Goal: Task Accomplishment & Management: Complete application form

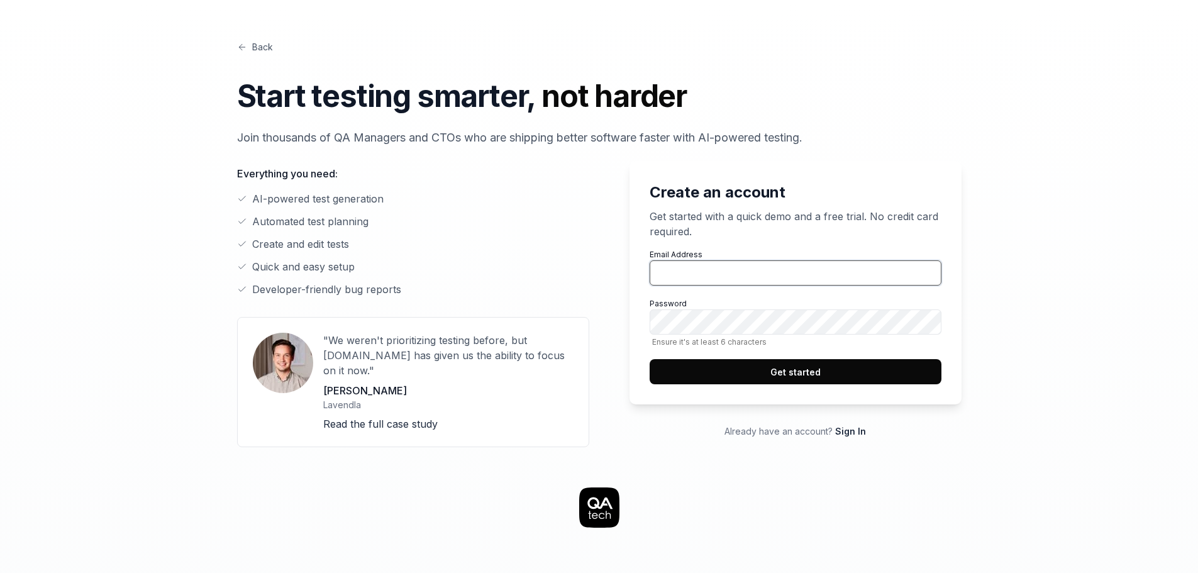
click at [783, 270] on input "Email Address" at bounding box center [795, 272] width 292 height 25
click at [1060, 268] on div "Back Start testing smarter, not harder Join thousands of QA Managers and CTOs w…" at bounding box center [599, 550] width 966 height 1100
click at [834, 275] on input "Email Address" at bounding box center [795, 272] width 292 height 25
paste input "[EMAIL_ADDRESS][DOMAIN_NAME]"
type input "[EMAIL_ADDRESS][DOMAIN_NAME]"
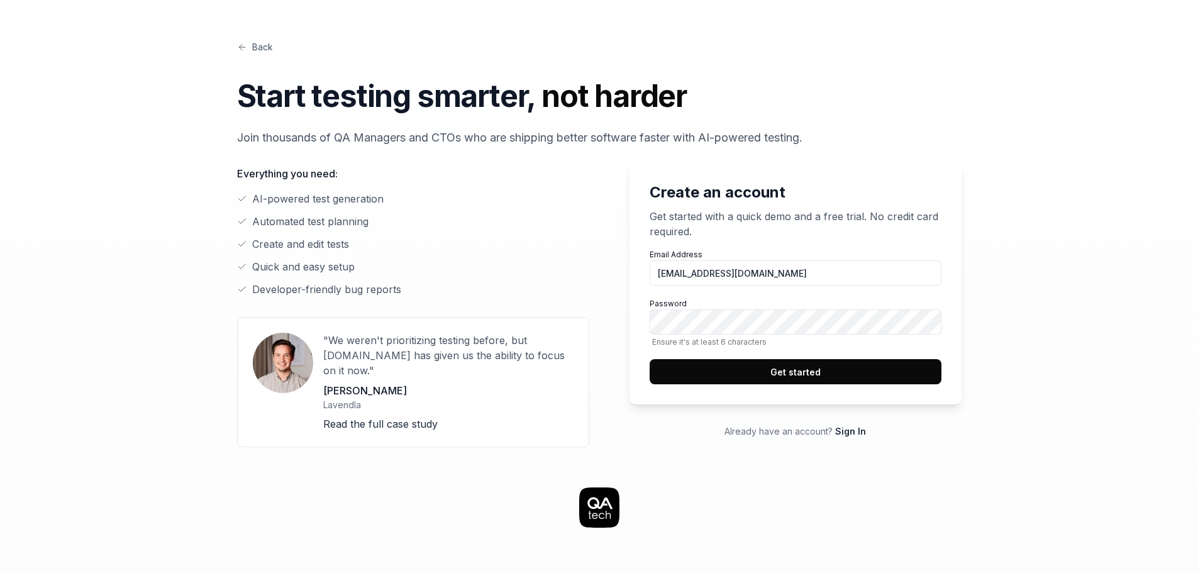
click at [751, 375] on button "Get started" at bounding box center [795, 371] width 292 height 25
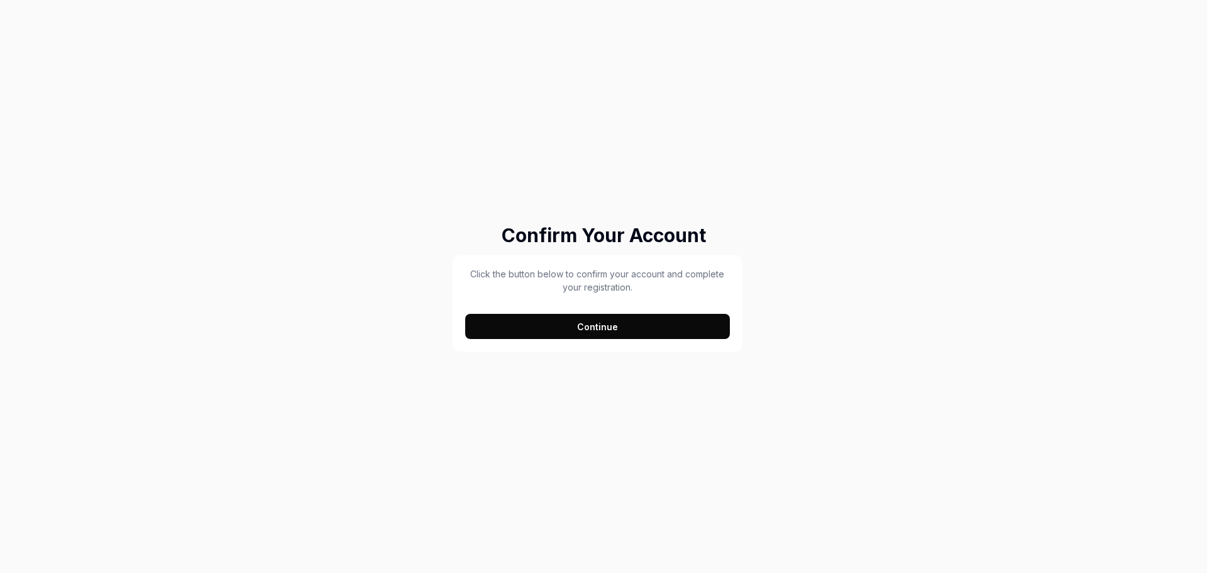
click at [583, 326] on button "Continue" at bounding box center [597, 326] width 265 height 25
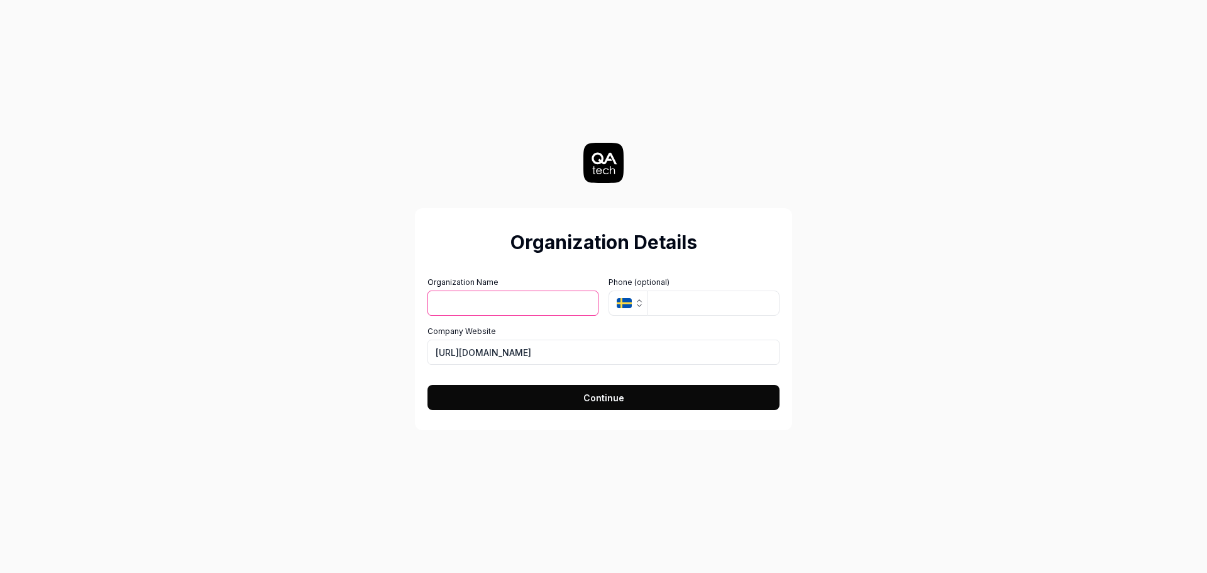
click at [486, 301] on input "Organization Name" at bounding box center [513, 302] width 171 height 25
type input "Troya"
click at [667, 306] on input "tel" at bounding box center [713, 302] width 133 height 25
click at [640, 306] on icon "button" at bounding box center [639, 305] width 4 height 2
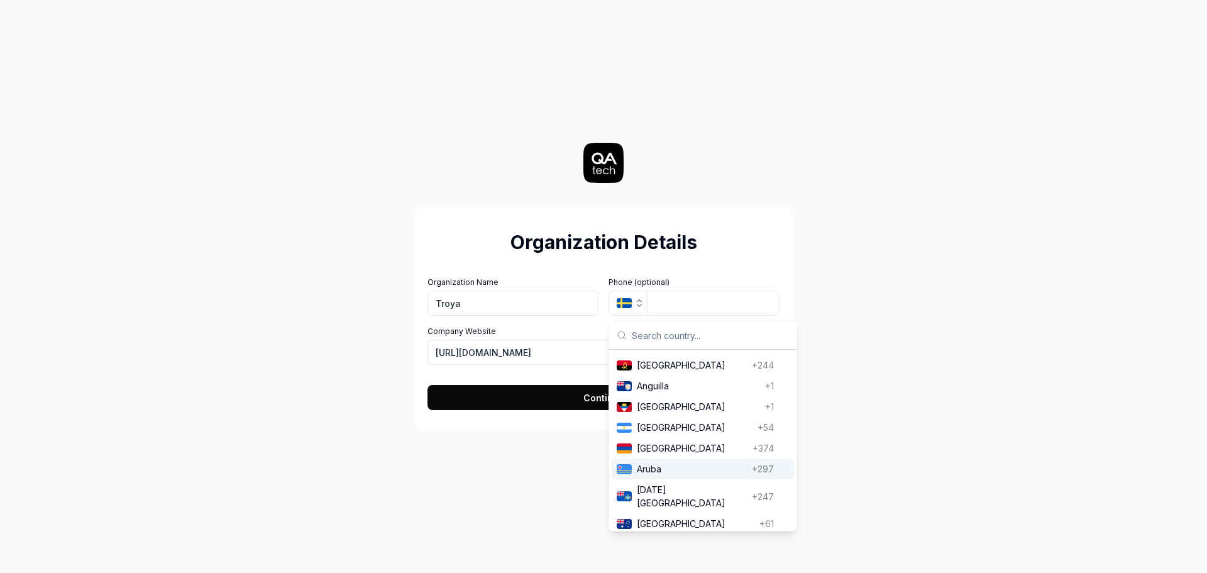
scroll to position [189, 0]
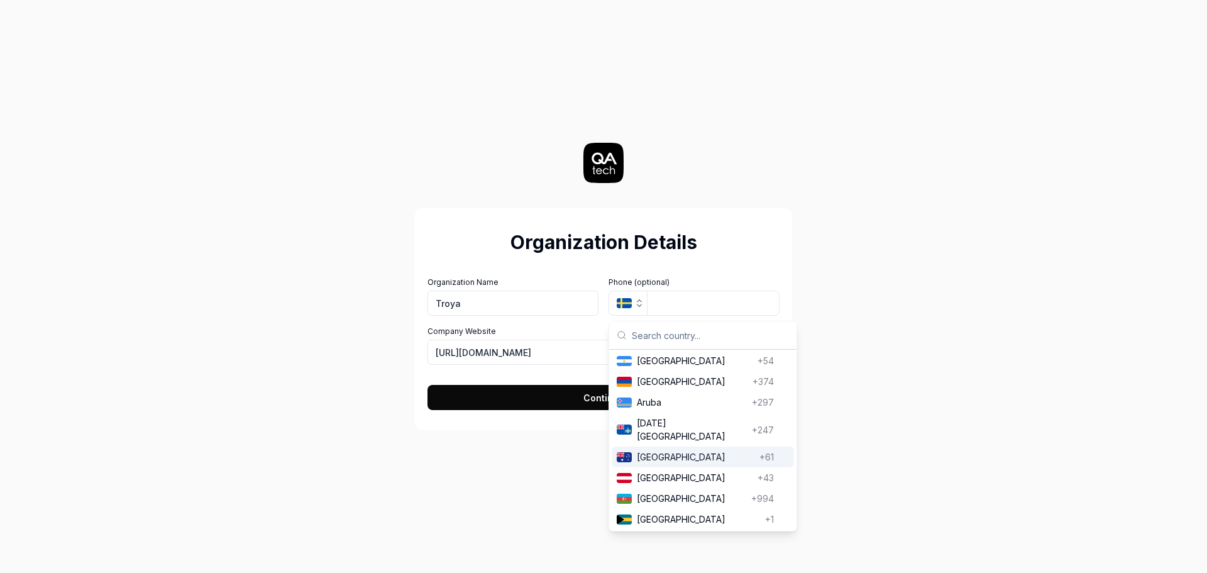
click at [677, 450] on span "[GEOGRAPHIC_DATA]" at bounding box center [696, 456] width 118 height 13
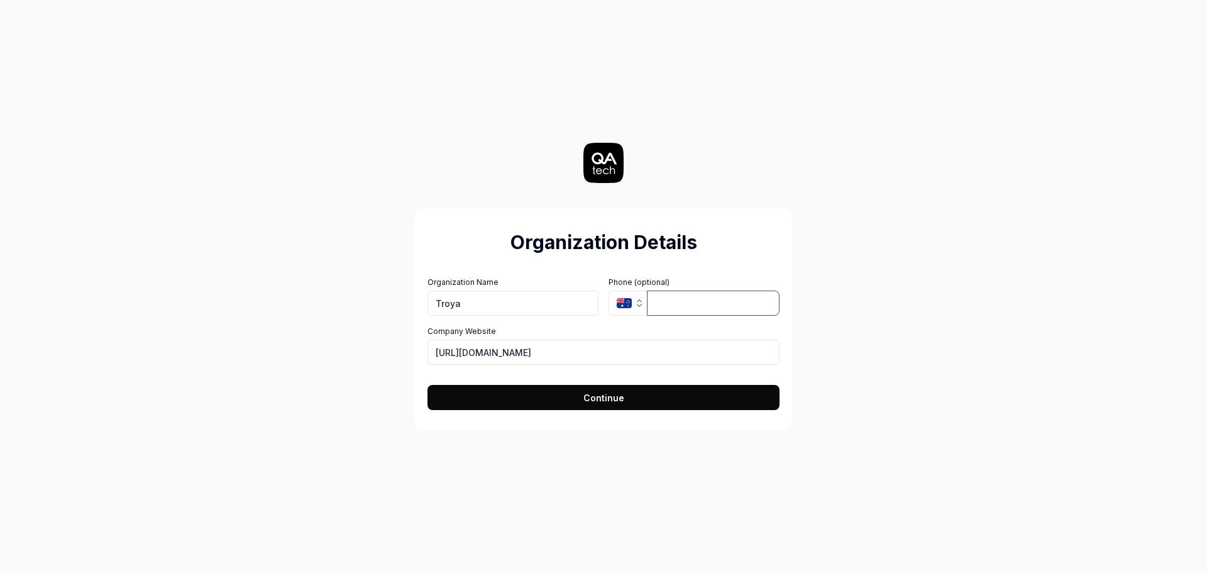
click at [676, 306] on input "tel" at bounding box center [713, 302] width 133 height 25
paste input "[PHONE_NUMBER]"
type input "[PHONE_NUMBER]"
click at [635, 390] on button "Continue" at bounding box center [604, 397] width 352 height 25
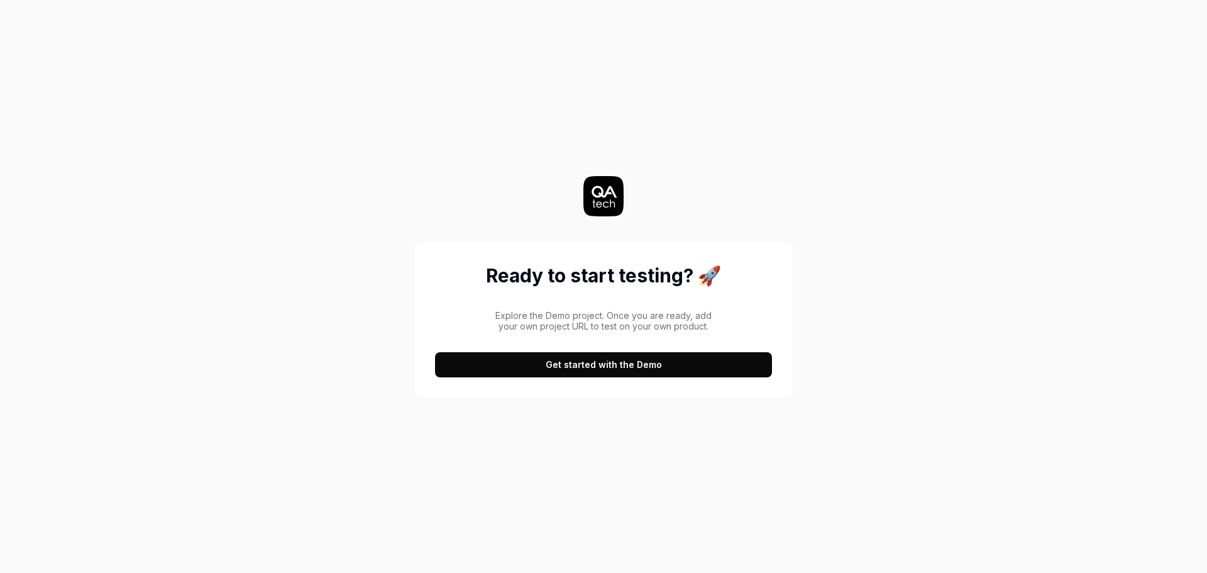
click at [600, 367] on button "Get started with the Demo" at bounding box center [603, 364] width 337 height 25
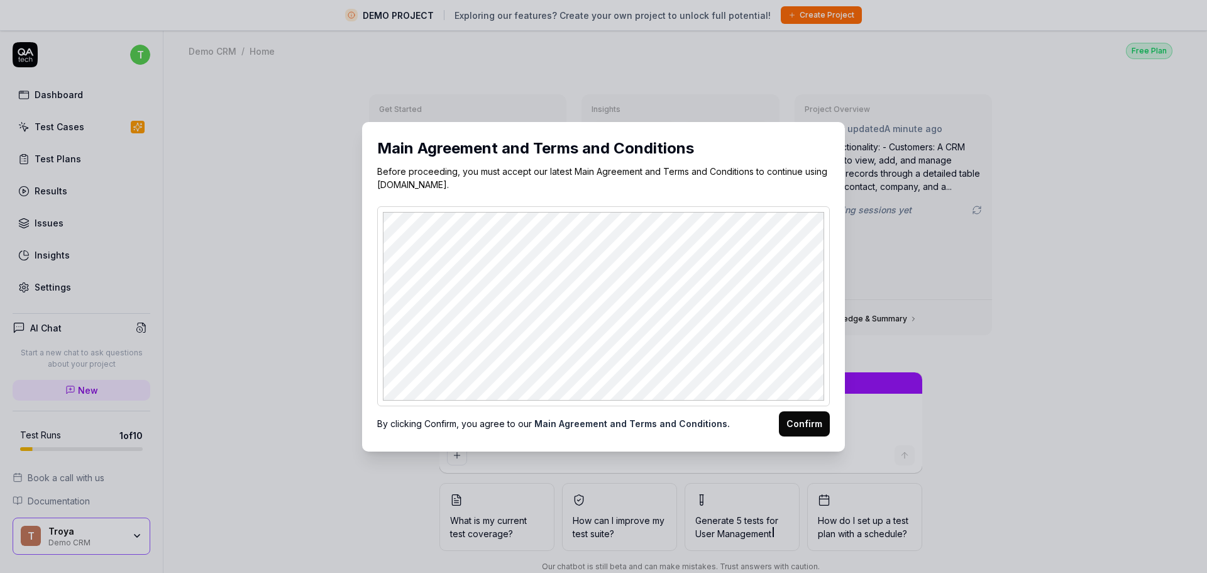
click at [797, 422] on button "Confirm" at bounding box center [804, 423] width 51 height 25
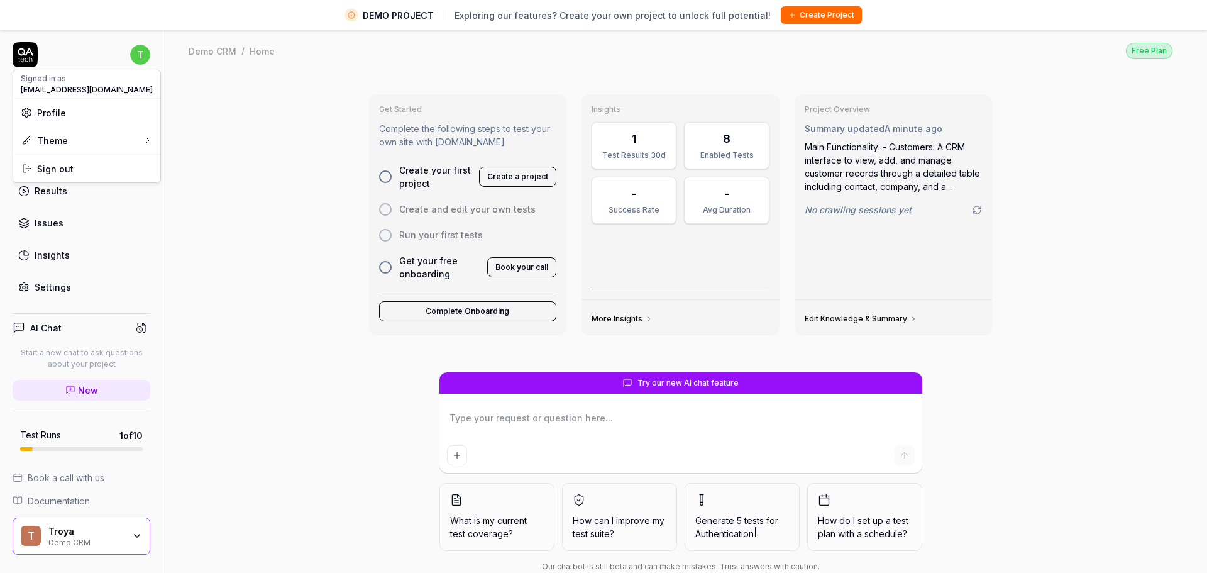
click at [147, 58] on html "DEMO PROJECT Exploring our features? Create your own project to unlock full pot…" at bounding box center [603, 301] width 1207 height 602
click at [197, 160] on html "DEMO PROJECT Exploring our features? Create your own project to unlock full pot…" at bounding box center [599, 301] width 1198 height 602
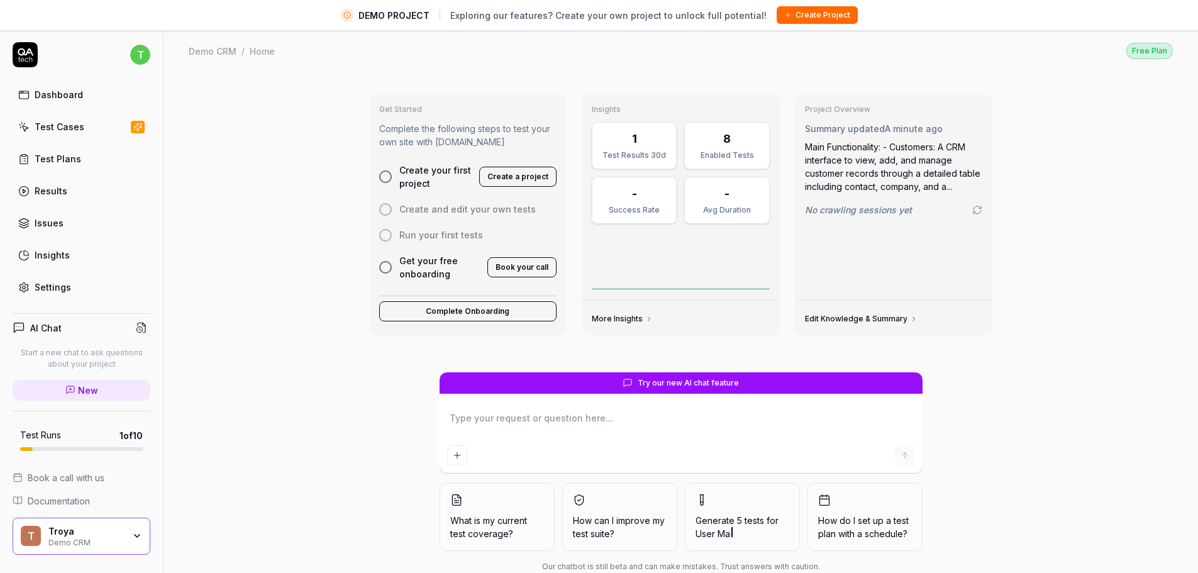
type textarea "*"
